Goal: Task Accomplishment & Management: Manage account settings

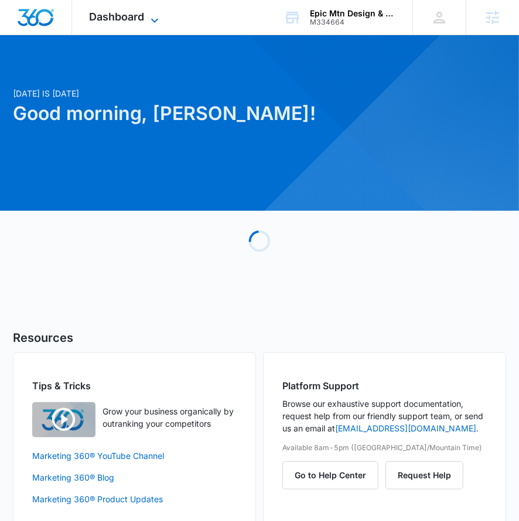
click at [110, 16] on span "Dashboard" at bounding box center [117, 17] width 55 height 12
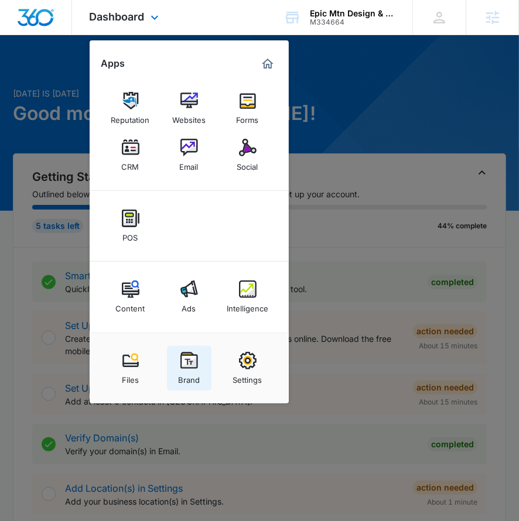
click at [198, 377] on div "Brand" at bounding box center [189, 377] width 22 height 15
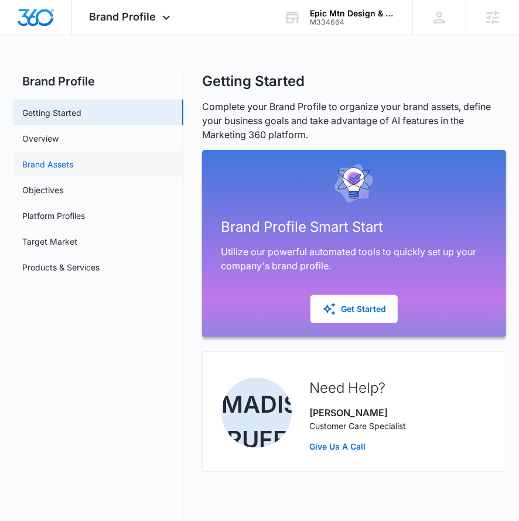
click at [73, 165] on link "Brand Assets" at bounding box center [47, 164] width 51 height 12
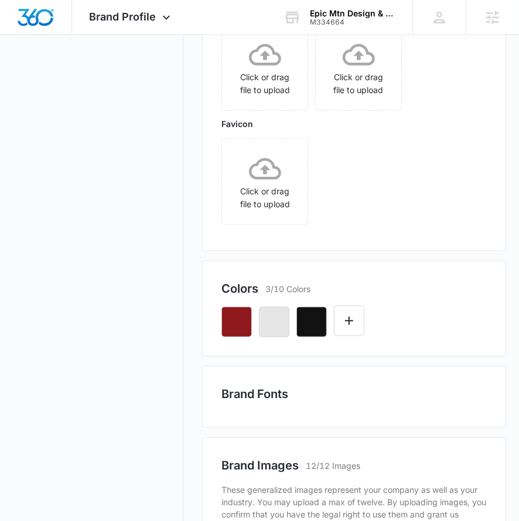
scroll to position [357, 0]
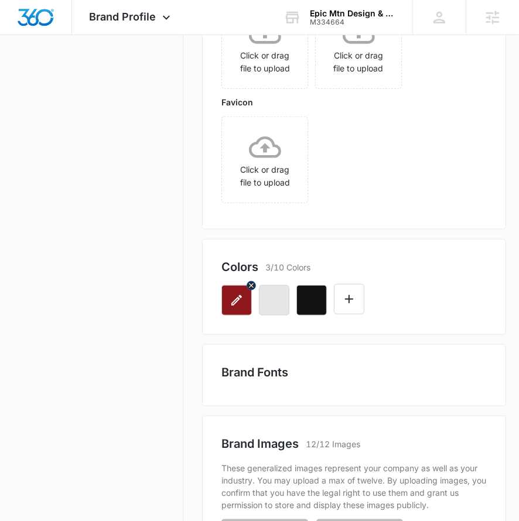
click at [237, 296] on icon "button" at bounding box center [236, 300] width 11 height 11
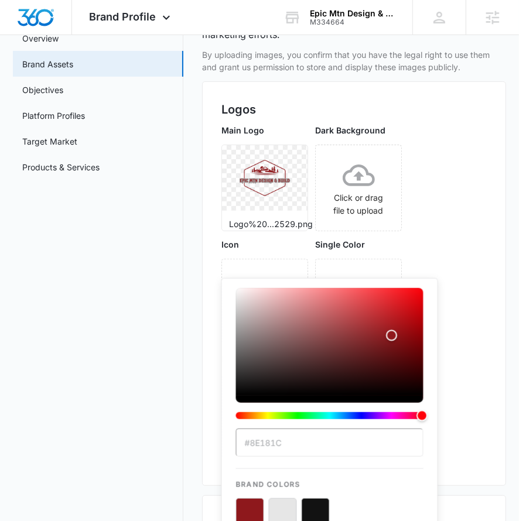
scroll to position [289, 0]
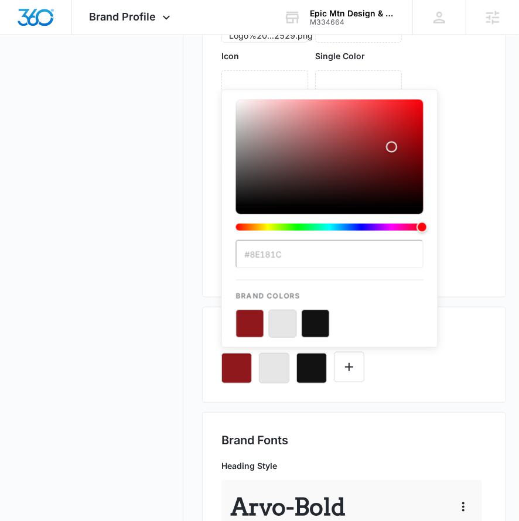
click at [278, 254] on input "#8E181C" at bounding box center [329, 254] width 187 height 28
click at [408, 372] on div "#8E181C Brand Colors" at bounding box center [353, 364] width 265 height 40
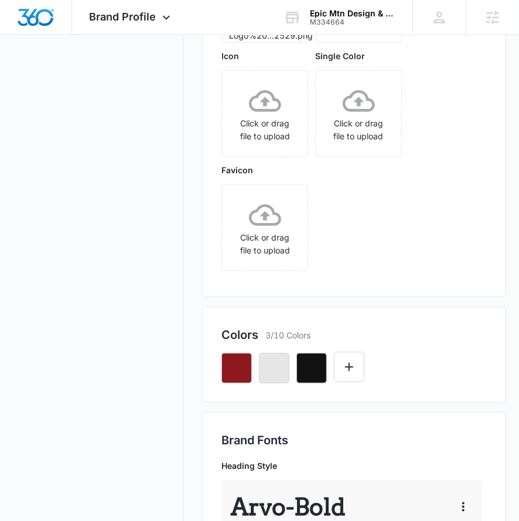
drag, startPoint x: 346, startPoint y: 288, endPoint x: 335, endPoint y: 330, distance: 43.5
click at [346, 288] on div "Logos Main Logo Logo%20...2529.png Dark Background Click or drag file to upload…" at bounding box center [354, 95] width 304 height 405
click at [315, 368] on icon "button" at bounding box center [312, 368] width 14 height 14
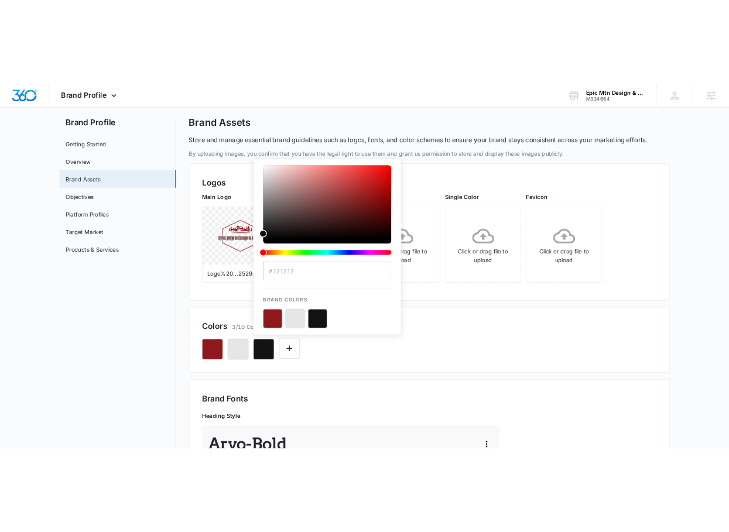
scroll to position [0, 0]
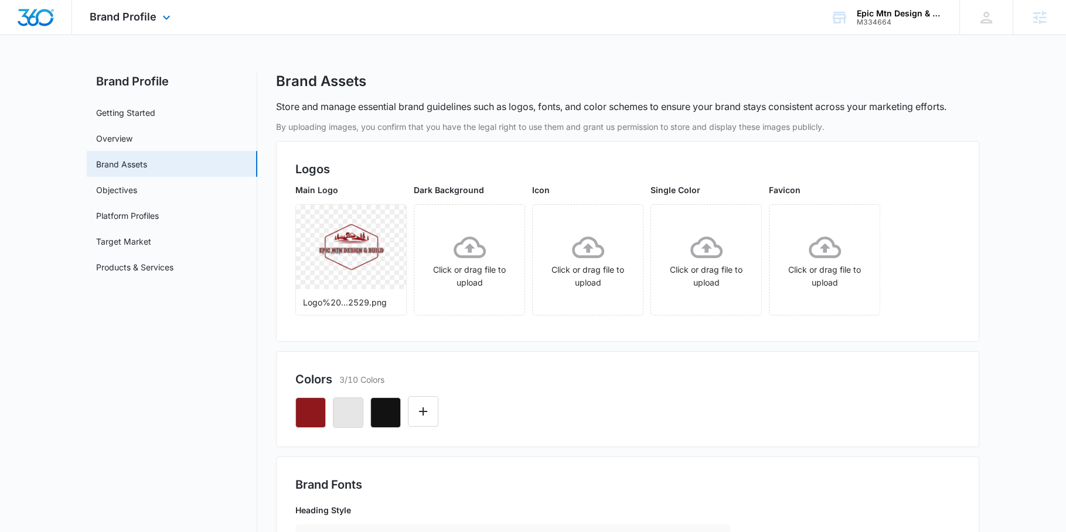
click at [145, 9] on div "Brand Profile Apps Reputation Websites Forms CRM Email Social POS Content Ads I…" at bounding box center [131, 17] width 119 height 35
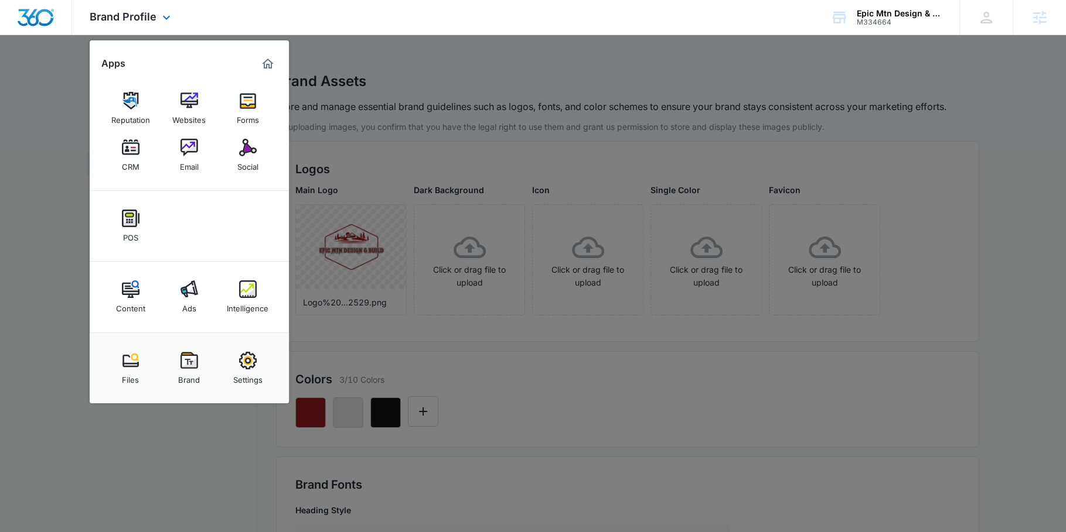
click at [165, 158] on div "Reputation Websites Forms CRM Email Social" at bounding box center [189, 132] width 199 height 118
click at [188, 157] on div "Email" at bounding box center [189, 163] width 19 height 15
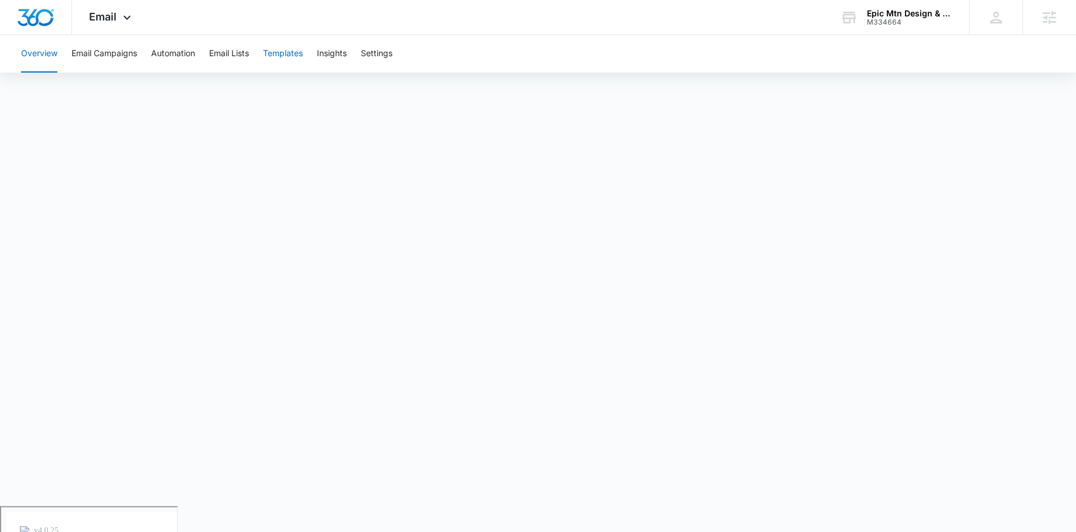
click at [289, 53] on button "Templates" at bounding box center [283, 53] width 40 height 37
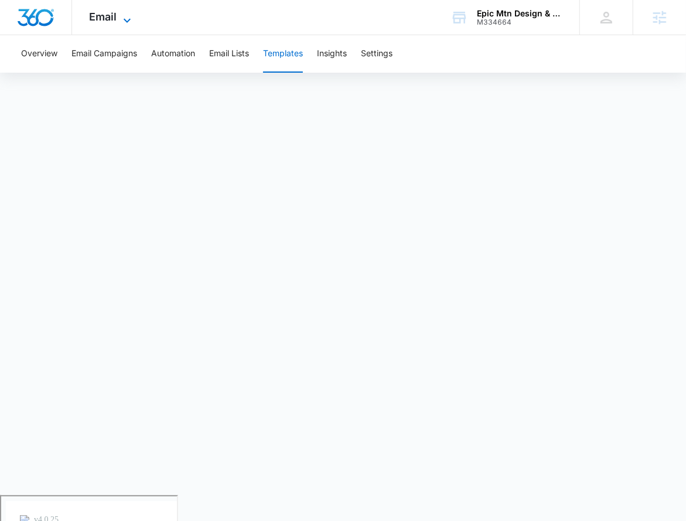
click at [120, 21] on icon at bounding box center [127, 20] width 14 height 14
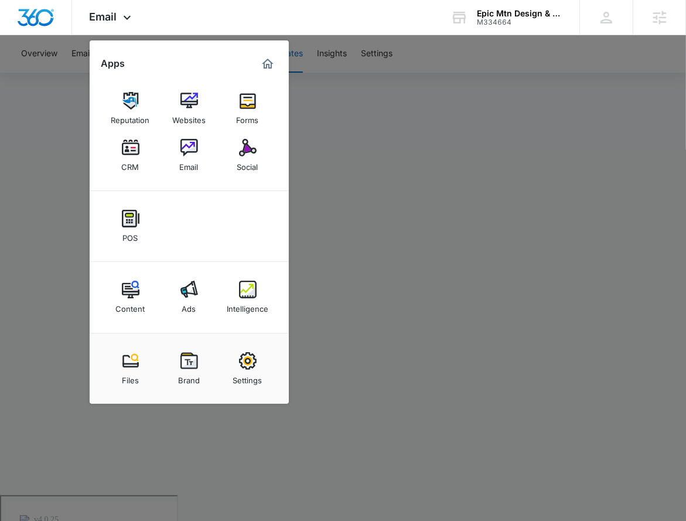
click at [465, 230] on div at bounding box center [343, 260] width 686 height 521
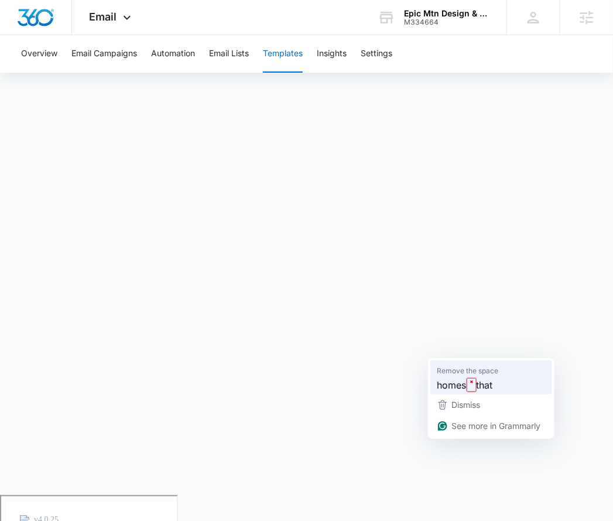
click at [465, 372] on span "Remove the space" at bounding box center [469, 371] width 62 height 12
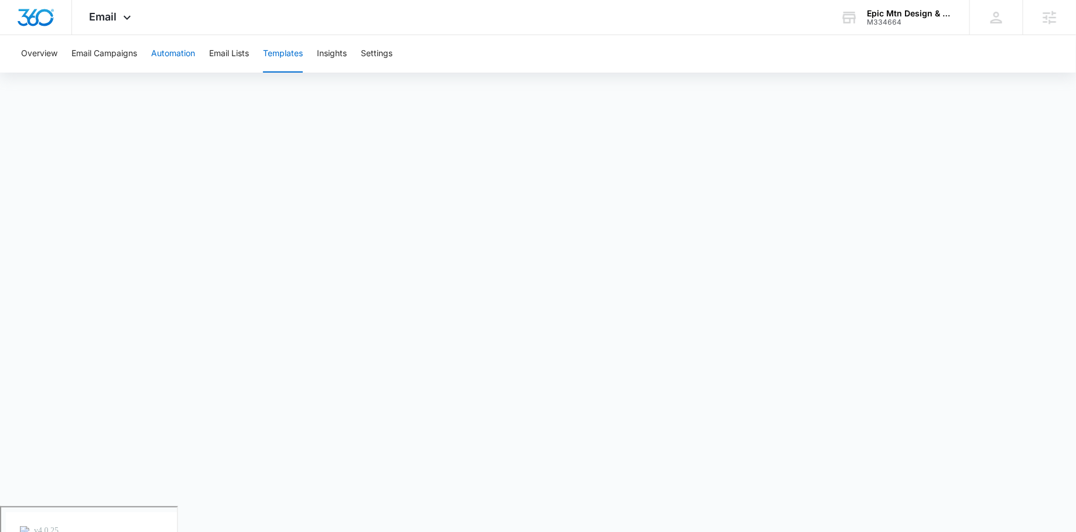
click at [180, 59] on button "Automation" at bounding box center [173, 53] width 44 height 37
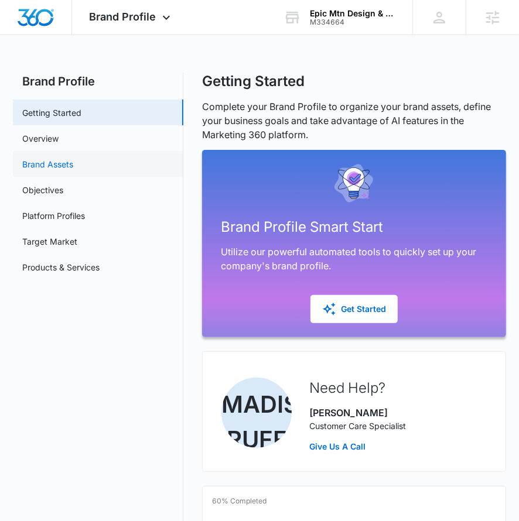
click at [73, 166] on link "Brand Assets" at bounding box center [47, 164] width 51 height 12
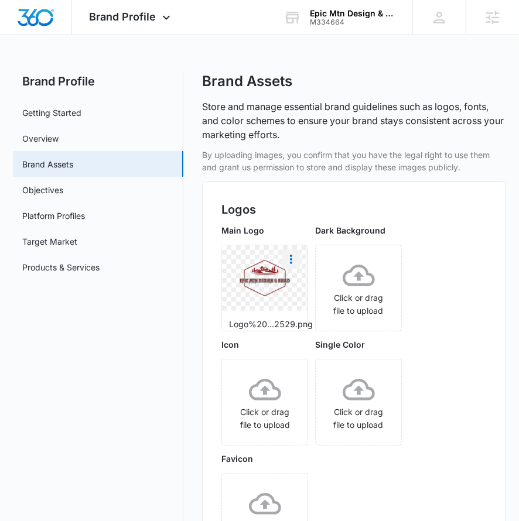
click at [288, 255] on icon "More" at bounding box center [291, 259] width 14 height 14
click at [309, 285] on button "Download" at bounding box center [322, 293] width 80 height 18
click at [85, 210] on link "Platform Profiles" at bounding box center [53, 216] width 63 height 12
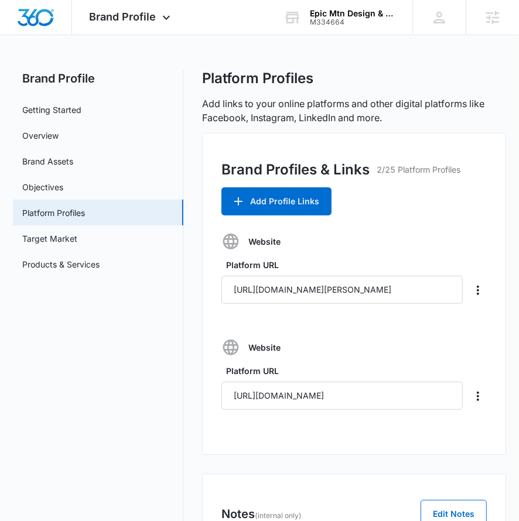
scroll to position [2, 0]
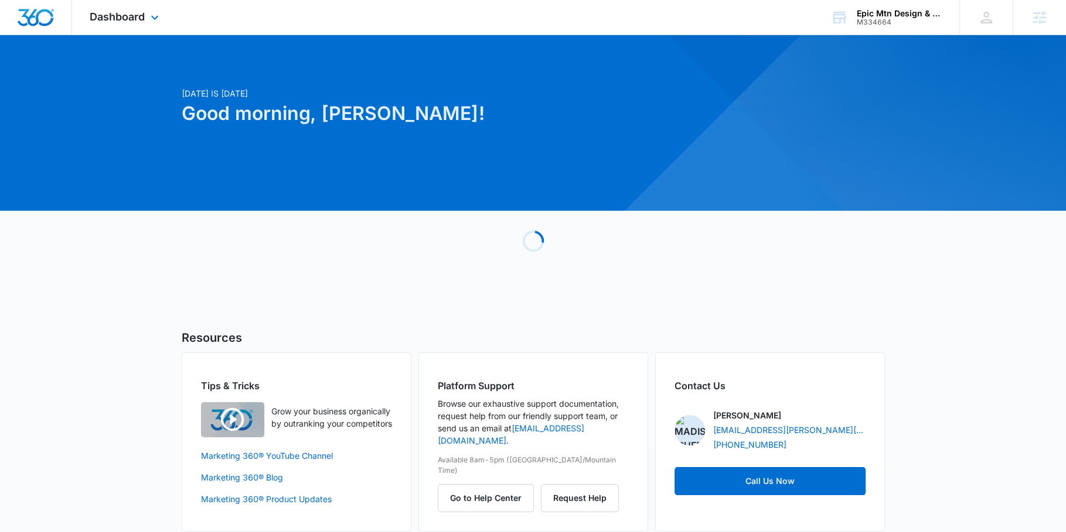
click at [146, 16] on div "Dashboard Apps Reputation Websites Forms CRM Email Social POS Content Ads Intel…" at bounding box center [125, 17] width 107 height 35
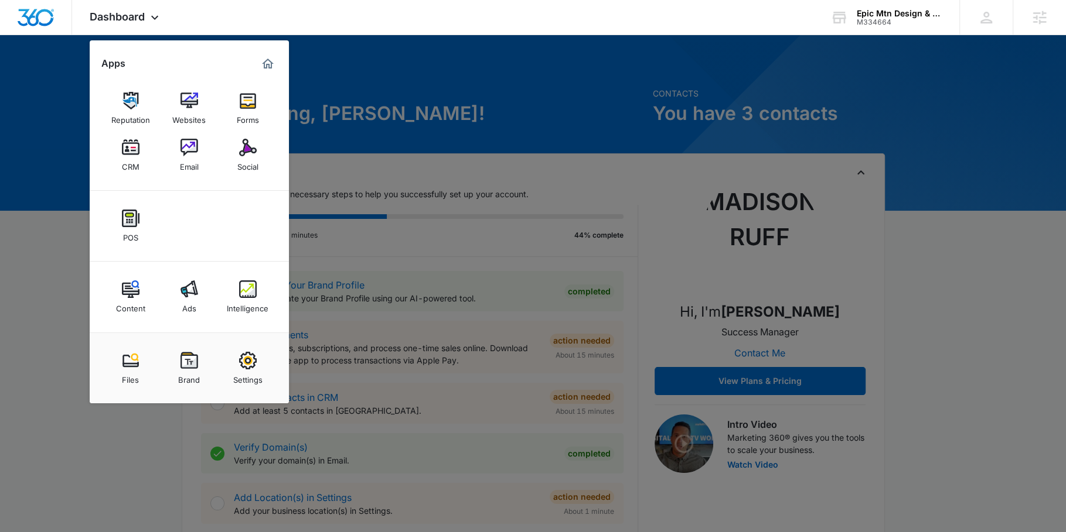
click at [732, 293] on div at bounding box center [533, 266] width 1066 height 532
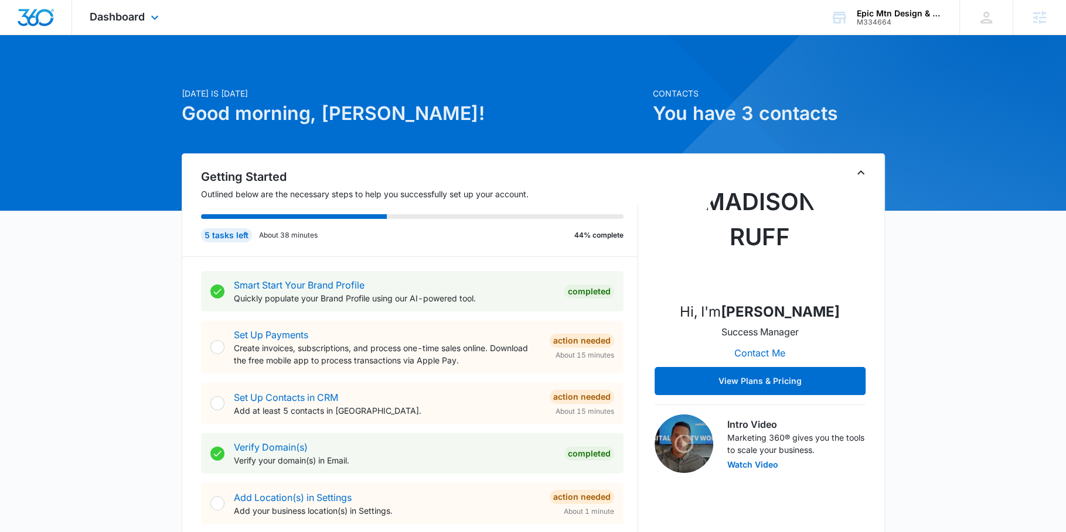
click at [151, 28] on div "Dashboard Apps Reputation Websites Forms CRM Email Social POS Content Ads Intel…" at bounding box center [125, 17] width 107 height 35
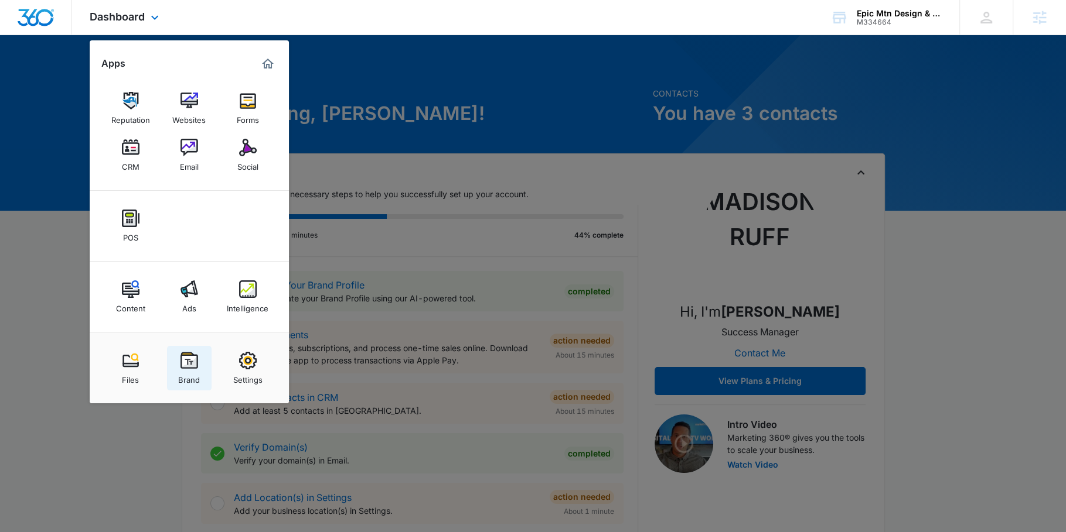
click at [178, 365] on link "Brand" at bounding box center [189, 368] width 45 height 45
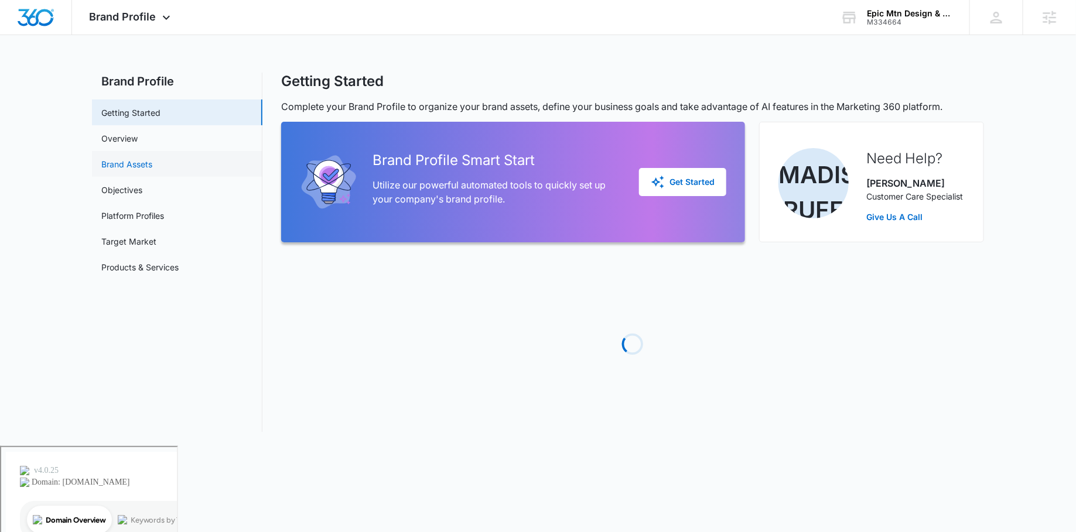
click at [152, 166] on link "Brand Assets" at bounding box center [126, 164] width 51 height 12
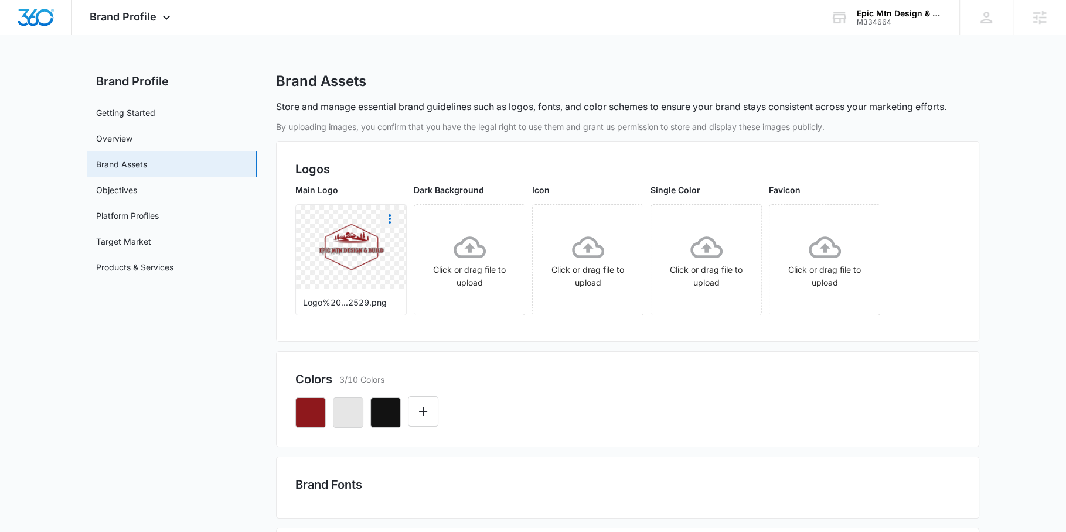
click at [392, 217] on icon "More" at bounding box center [390, 219] width 14 height 14
click at [427, 248] on div "Download" at bounding box center [414, 252] width 38 height 8
click at [159, 15] on icon at bounding box center [166, 20] width 14 height 14
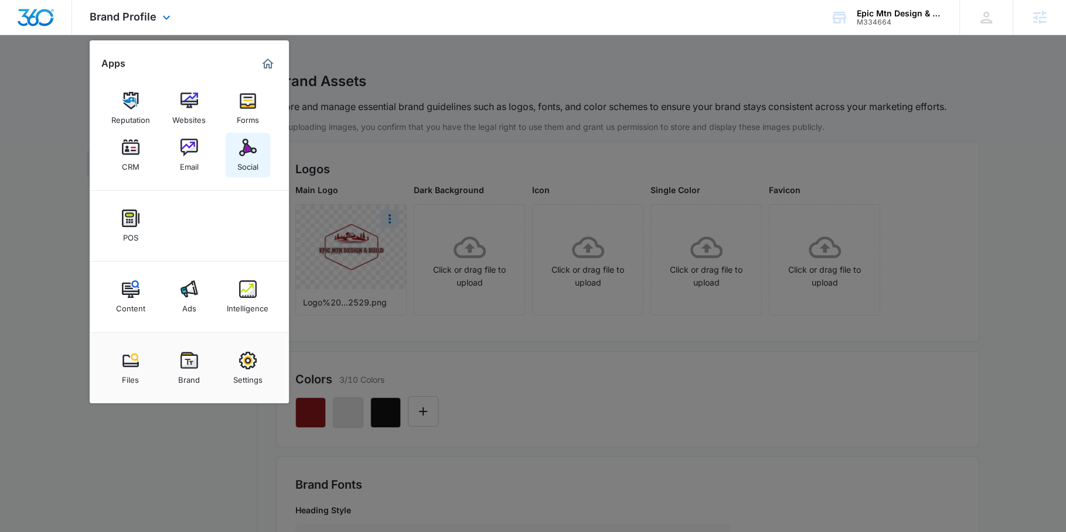
click at [244, 143] on img at bounding box center [248, 148] width 18 height 18
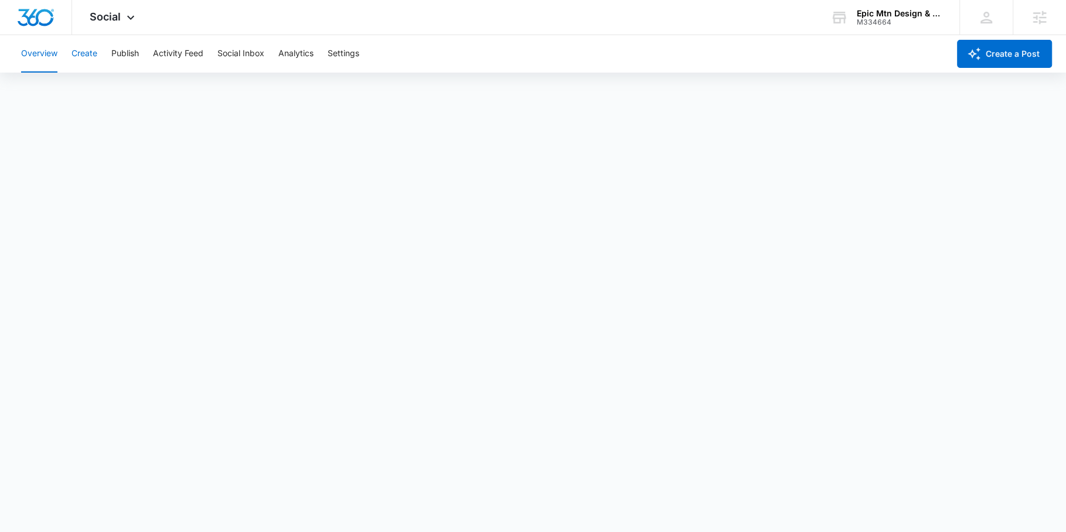
click at [87, 46] on button "Create" at bounding box center [84, 53] width 26 height 37
click at [130, 59] on button "Publish" at bounding box center [125, 53] width 28 height 37
click at [107, 83] on button "Schedules" at bounding box center [90, 89] width 40 height 33
